Goal: Navigation & Orientation: Find specific page/section

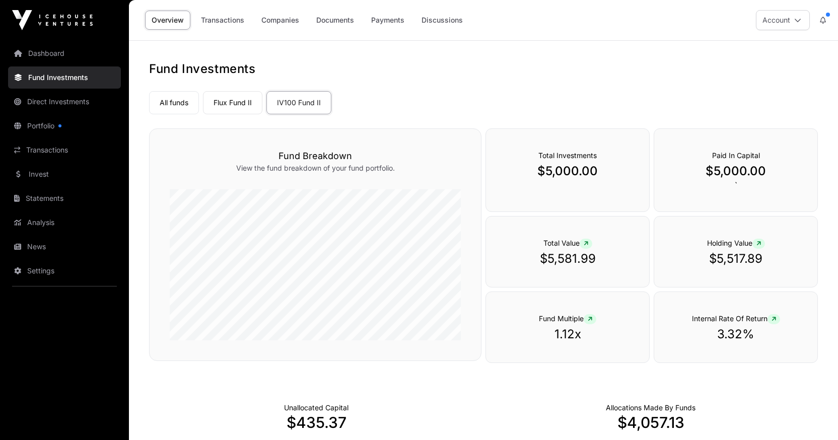
click at [67, 123] on link "Portfolio" at bounding box center [64, 126] width 113 height 22
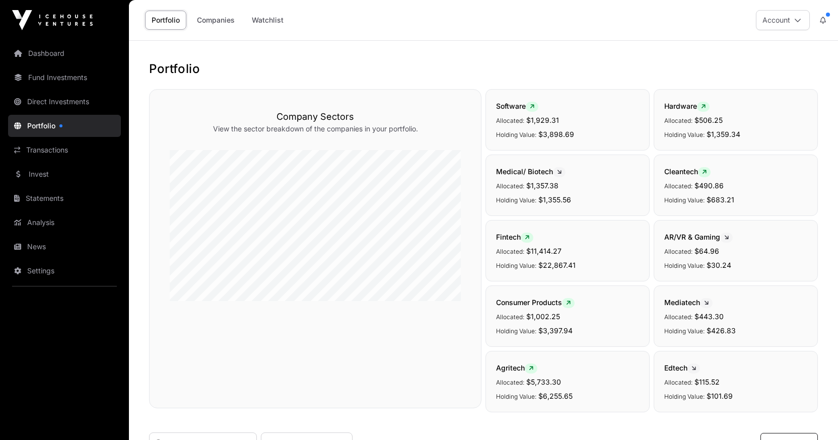
click at [54, 102] on link "Direct Investments" at bounding box center [64, 102] width 113 height 22
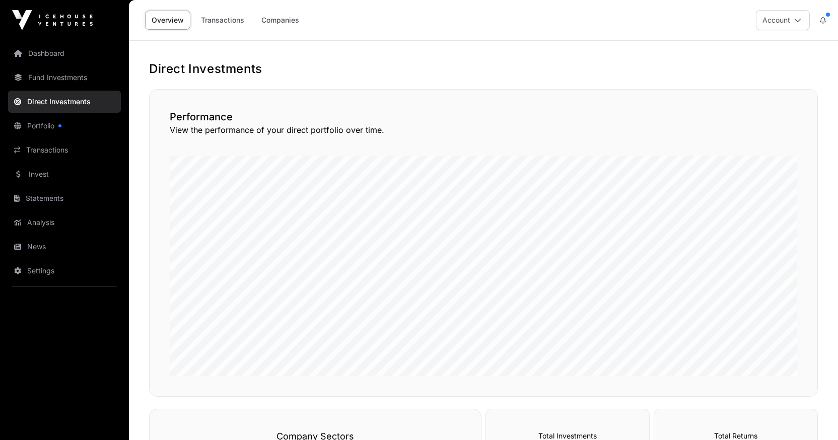
click at [261, 23] on link "Companies" at bounding box center [280, 20] width 51 height 19
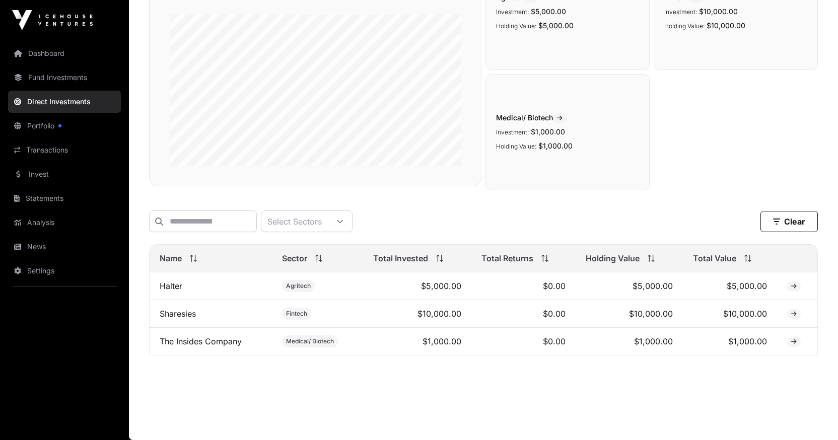
scroll to position [137, 0]
click at [211, 309] on td "Sharesies" at bounding box center [211, 314] width 122 height 28
click at [190, 310] on link "Sharesies" at bounding box center [178, 314] width 36 height 10
